Goal: Check status: Check status

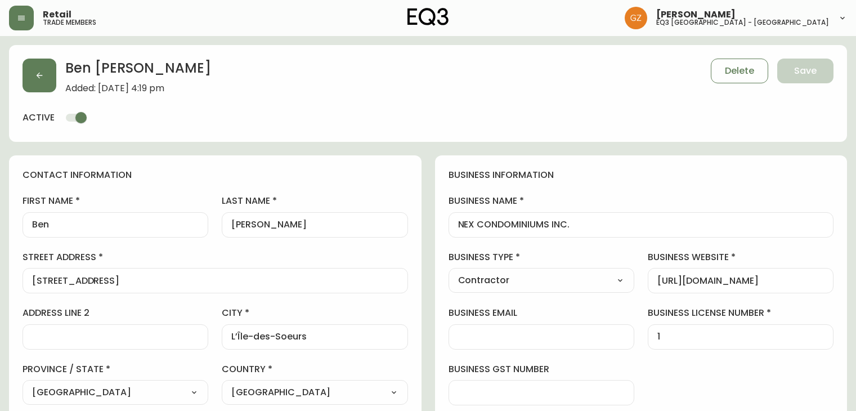
select select "QC"
select select "CA"
select select "CA_EN"
select select "Outreach from a Trade Rep"
select select "Contractor"
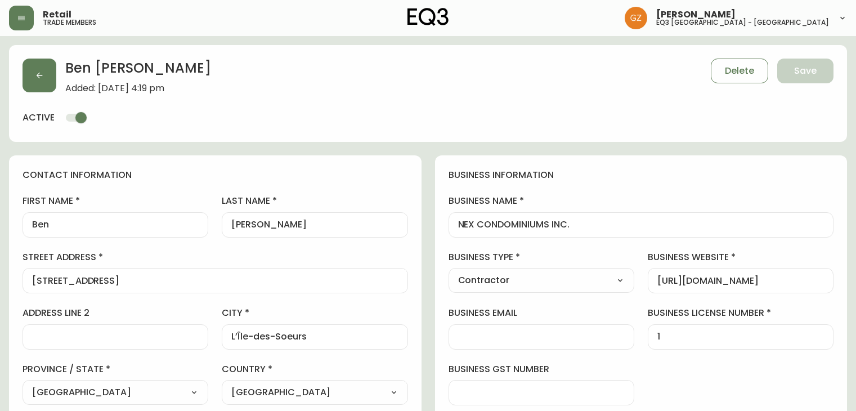
select select "cjw10z96t00cw6gs04aeyfqxf"
select select "false"
click at [31, 29] on button "button" at bounding box center [21, 18] width 25 height 25
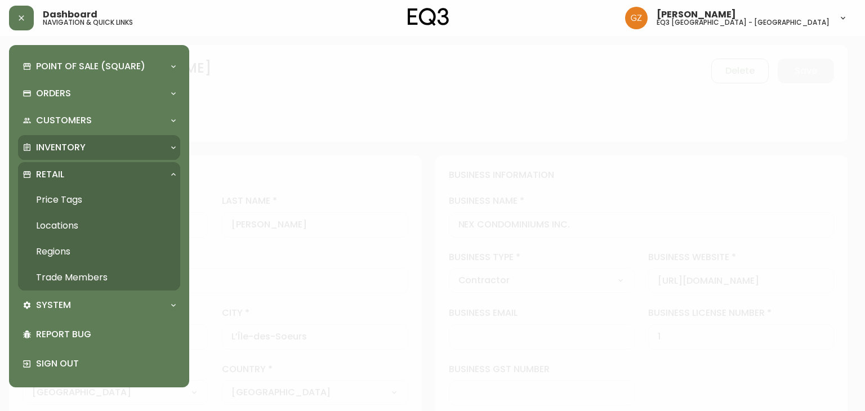
click at [51, 145] on p "Inventory" at bounding box center [61, 147] width 50 height 12
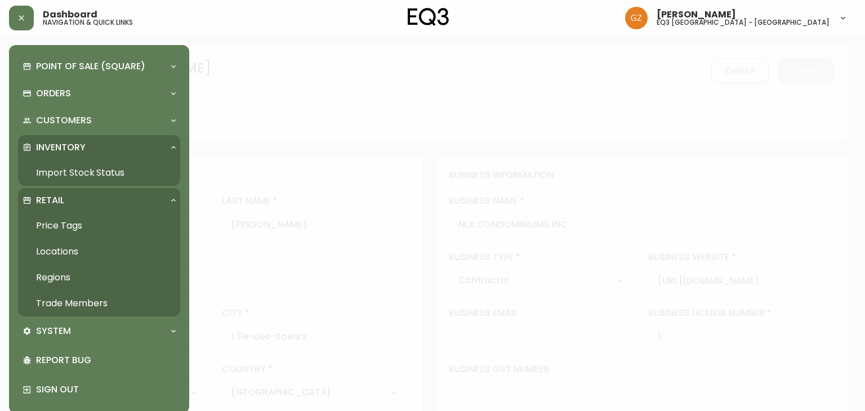
click at [57, 171] on link "Import Stock Status" at bounding box center [99, 173] width 162 height 26
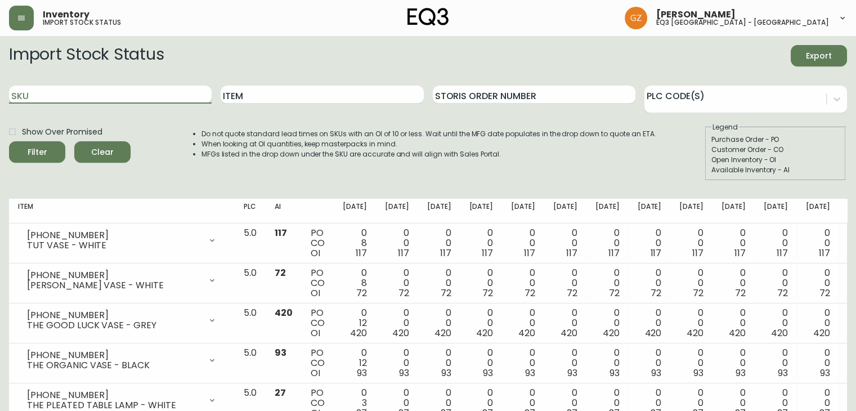
click at [86, 95] on input "SKU" at bounding box center [110, 95] width 203 height 18
paste input "[PHONE_NUMBER]"
type input "[PHONE_NUMBER]"
click at [42, 158] on div "Filter" at bounding box center [38, 152] width 20 height 14
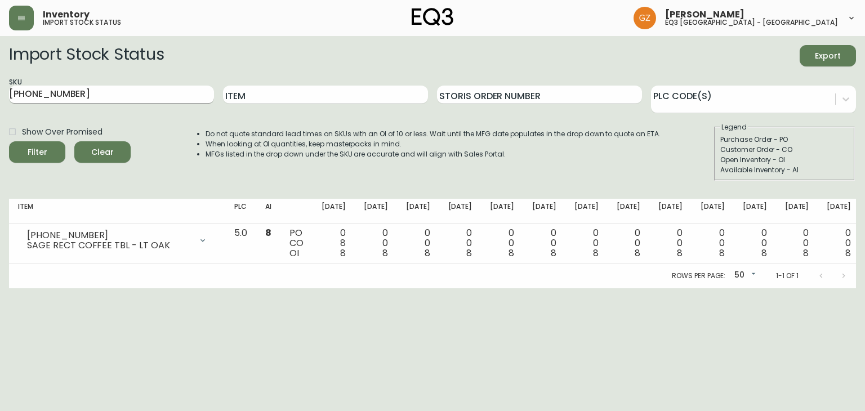
click at [79, 93] on input "[PHONE_NUMBER]" at bounding box center [111, 95] width 205 height 18
paste input "2020-200-3"
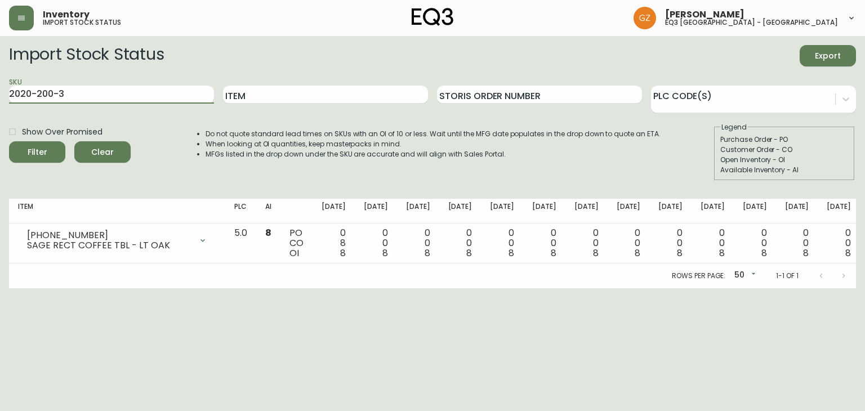
type input "2020-200-3"
click at [40, 149] on div "Filter" at bounding box center [38, 152] width 20 height 14
